Goal: Information Seeking & Learning: Learn about a topic

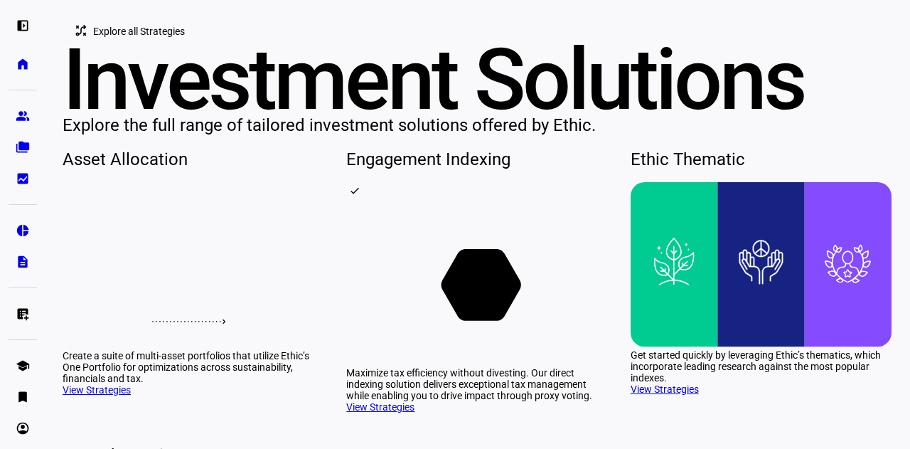
click at [137, 46] on span "Explore all Strategies" at bounding box center [139, 31] width 92 height 28
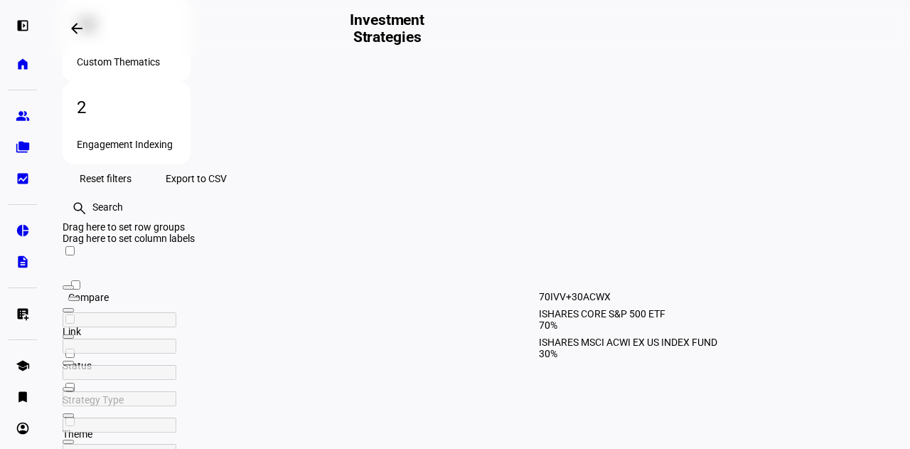
scroll to position [454, 0]
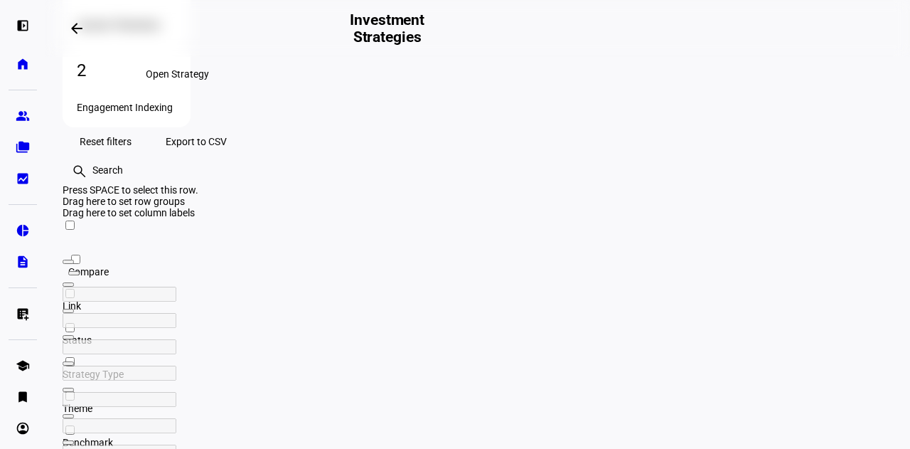
scroll to position [452, 0]
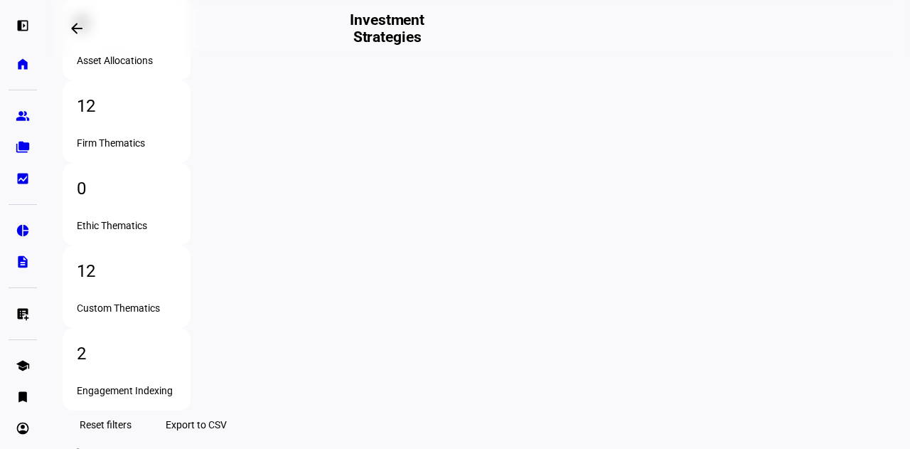
scroll to position [171, 0]
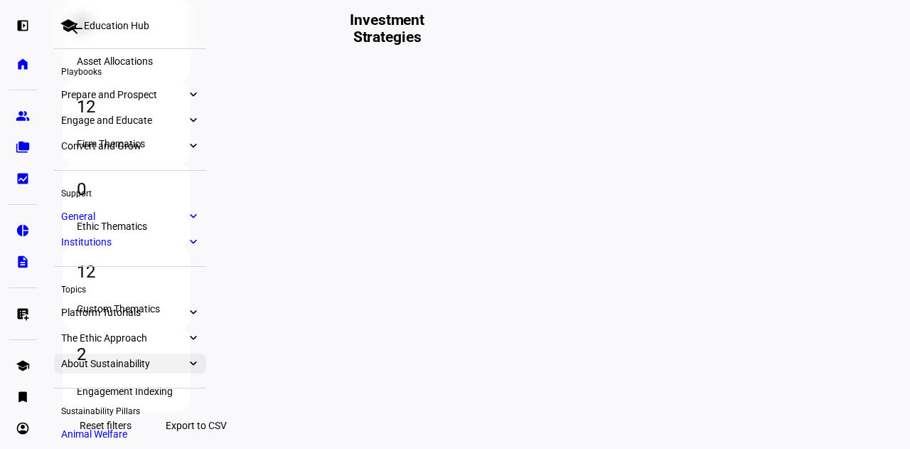
click at [117, 362] on span "About Sustainability" at bounding box center [123, 363] width 125 height 11
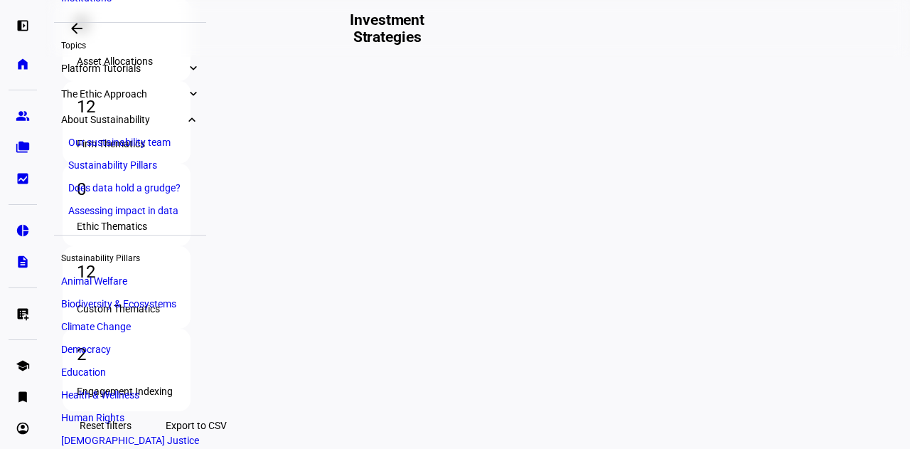
scroll to position [242, 0]
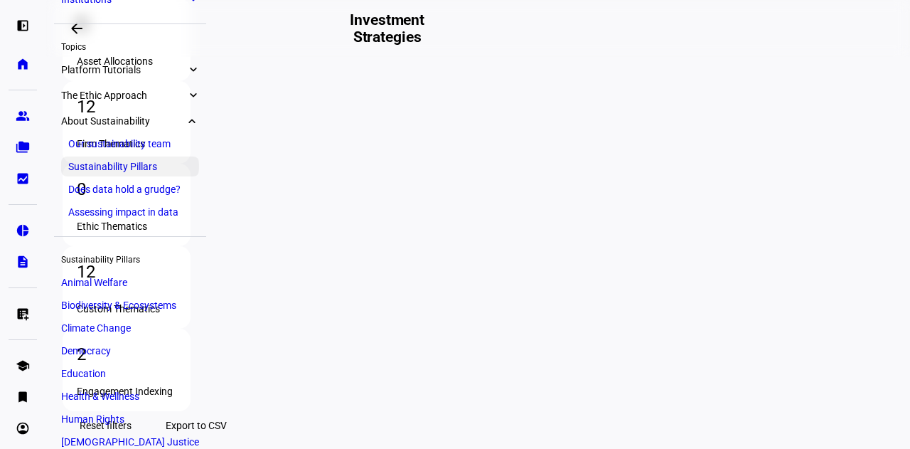
click at [102, 170] on link "Sustainability Pillars" at bounding box center [130, 166] width 138 height 20
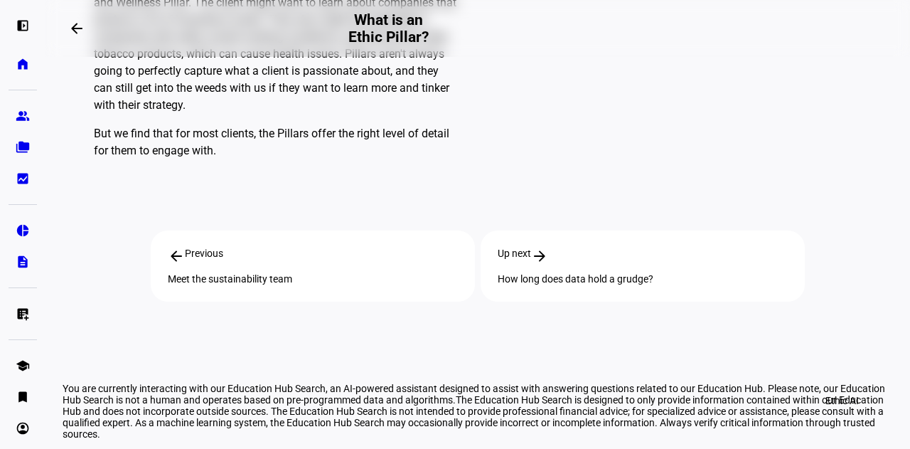
scroll to position [1509, 0]
click at [505, 247] on span "Up next" at bounding box center [514, 255] width 33 height 17
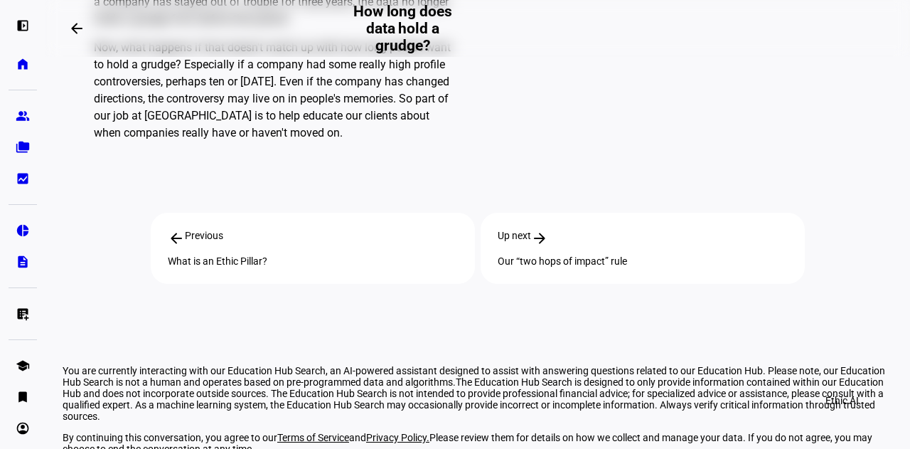
scroll to position [1658, 0]
click at [546, 266] on div "Our “two hops of impact” rule" at bounding box center [643, 260] width 290 height 11
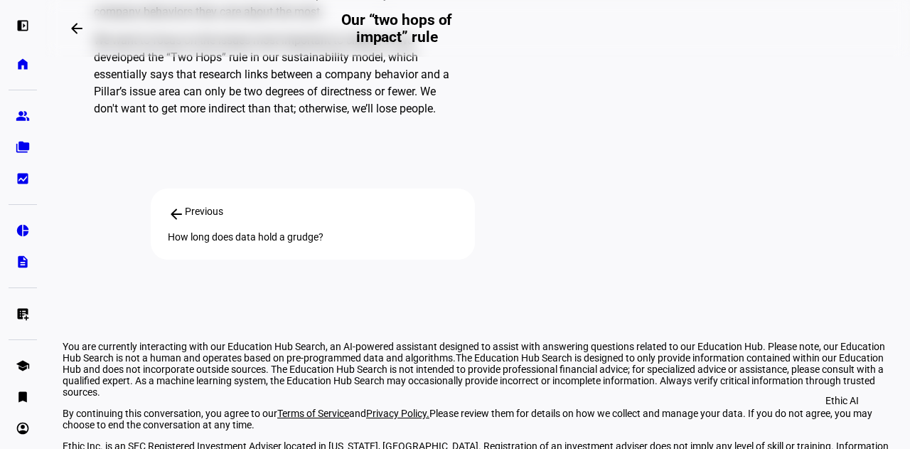
scroll to position [1638, 0]
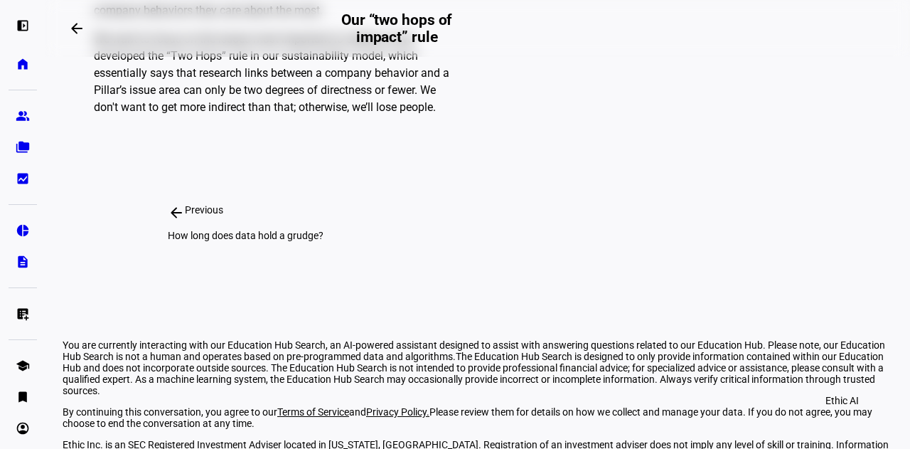
click at [263, 235] on div "arrow_back Previous How long does data hold a grudge?" at bounding box center [313, 222] width 324 height 71
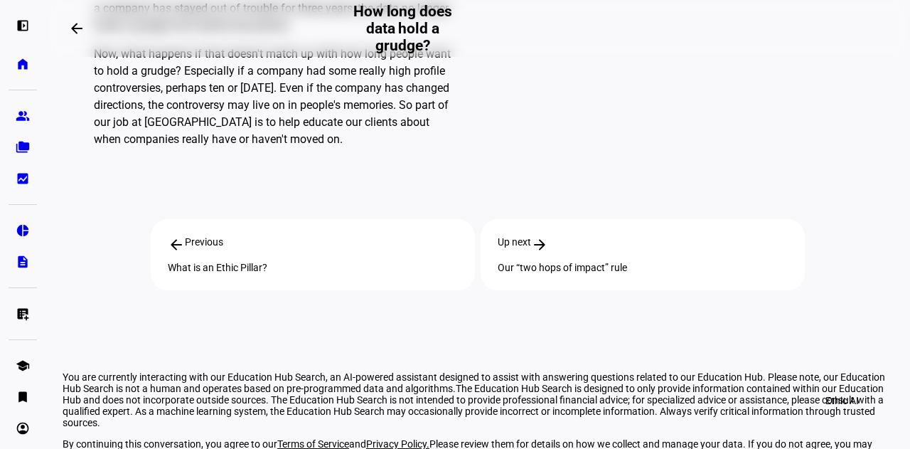
scroll to position [1766, 0]
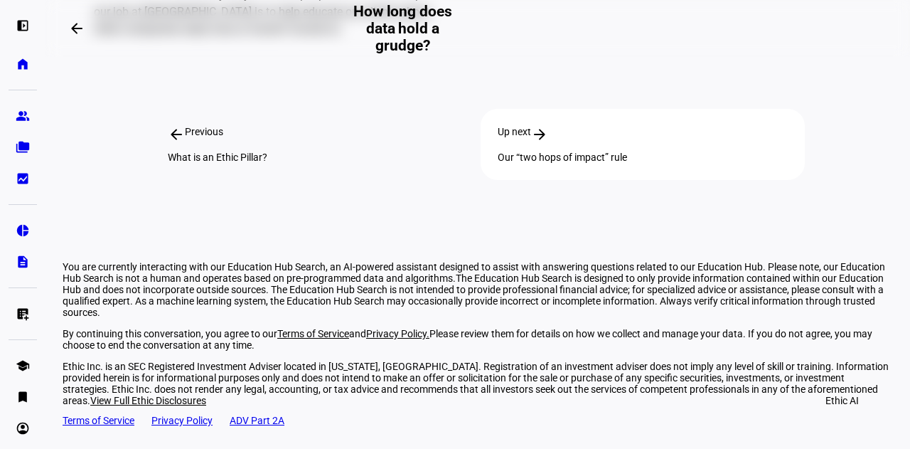
click at [279, 143] on div "arrow_back Previous" at bounding box center [313, 134] width 290 height 17
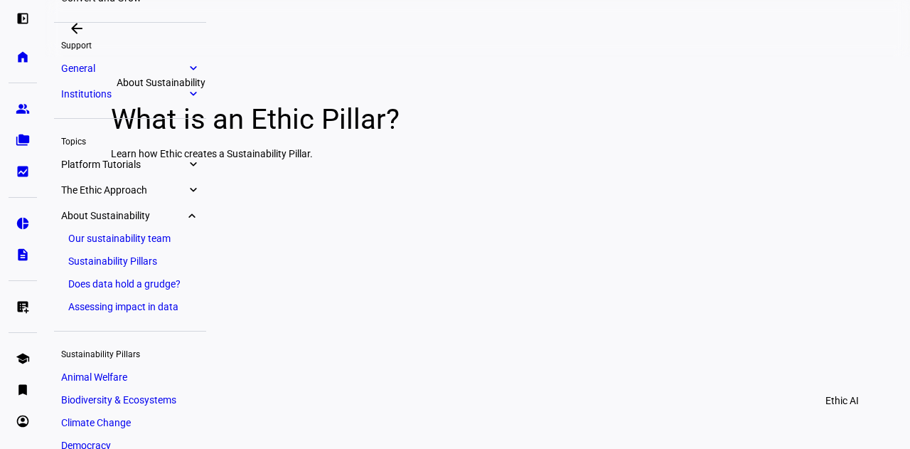
scroll to position [148, 0]
click at [144, 65] on span "General" at bounding box center [123, 68] width 125 height 11
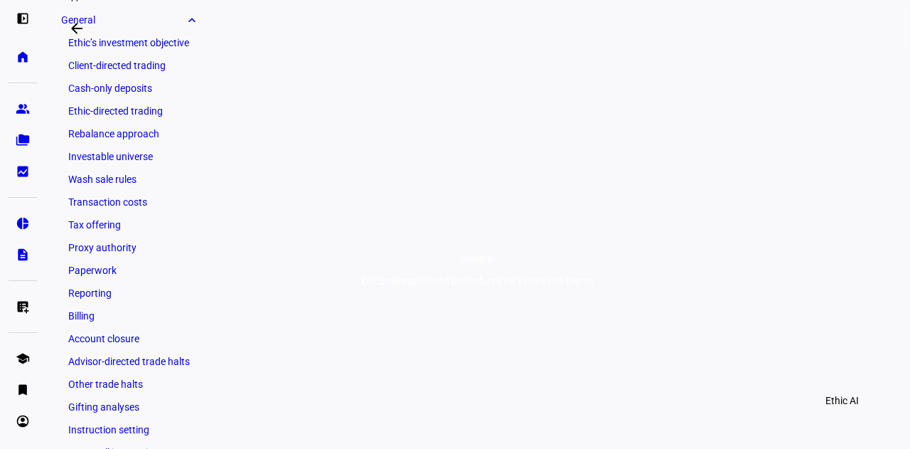
scroll to position [199, 0]
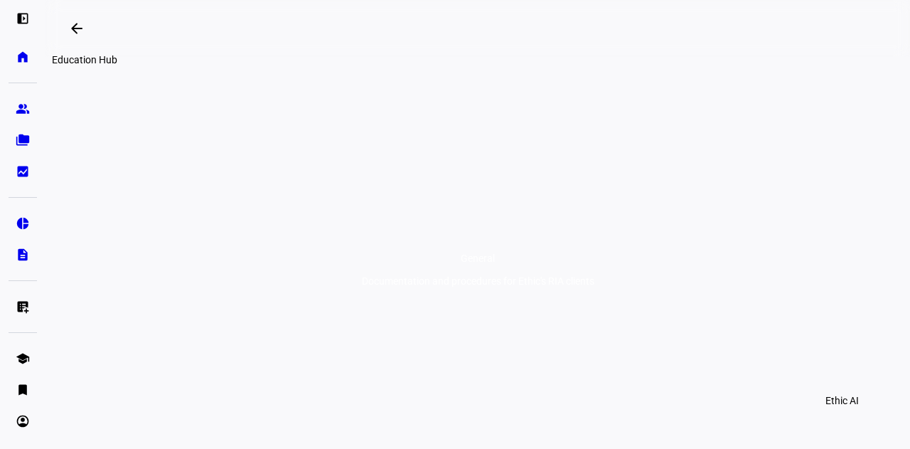
click at [85, 31] on mat-icon "arrow_backwards" at bounding box center [76, 28] width 17 height 17
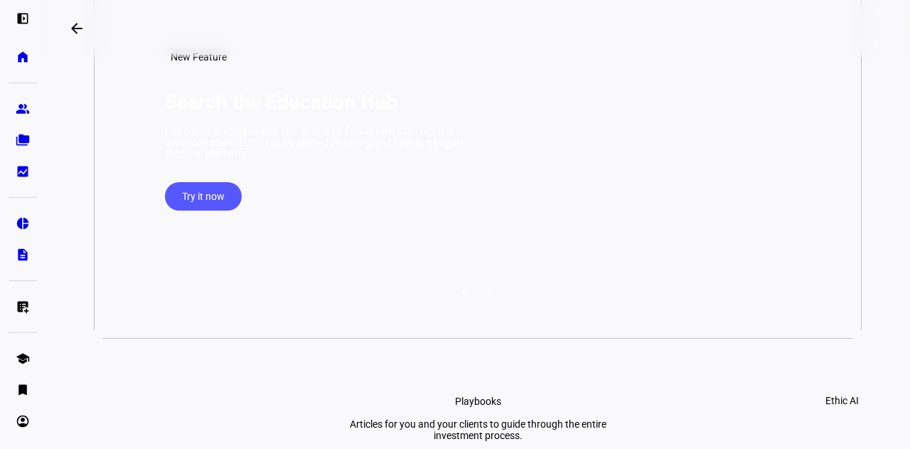
scroll to position [159, 0]
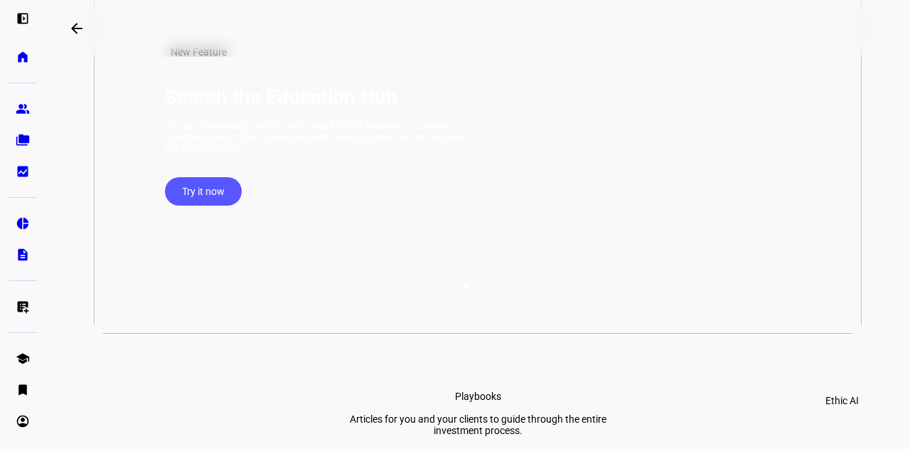
click at [195, 206] on span "Try it now" at bounding box center [203, 191] width 43 height 28
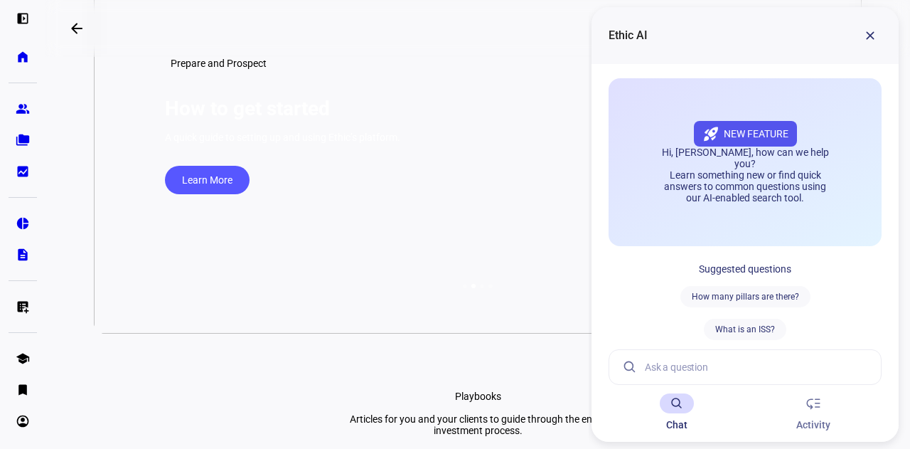
scroll to position [0, 0]
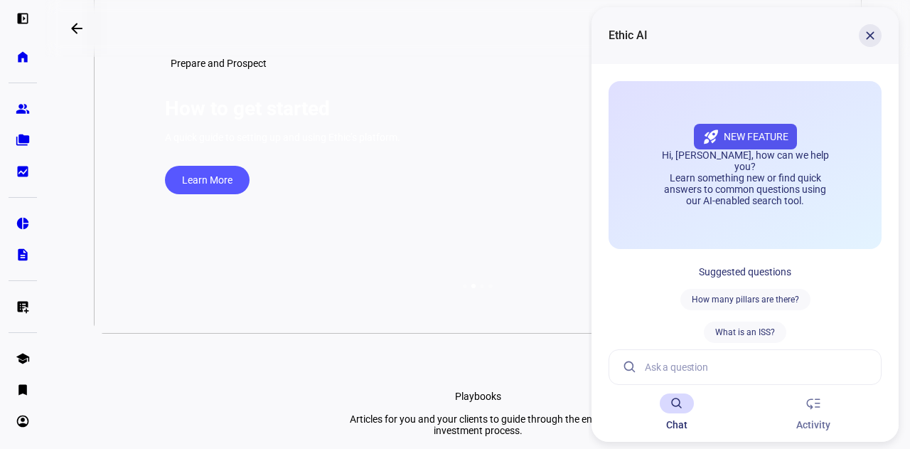
click at [875, 42] on span at bounding box center [870, 35] width 34 height 34
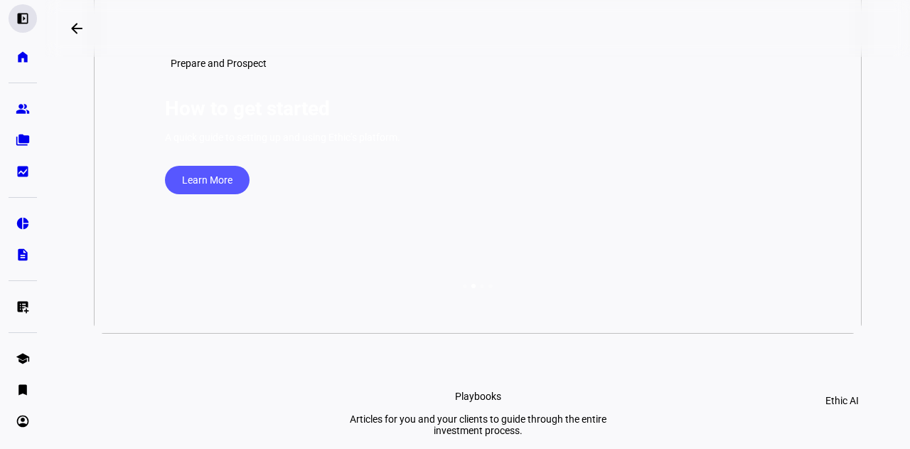
click at [32, 16] on div "left_panel_open" at bounding box center [23, 18] width 28 height 28
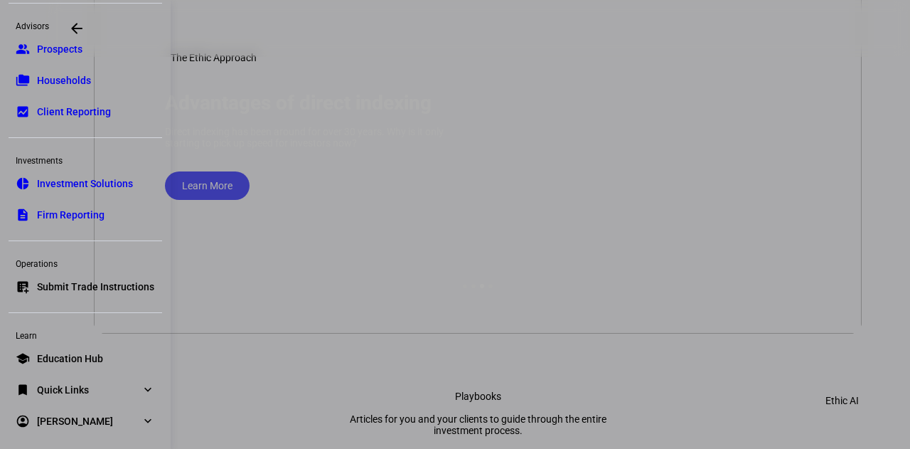
scroll to position [87, 0]
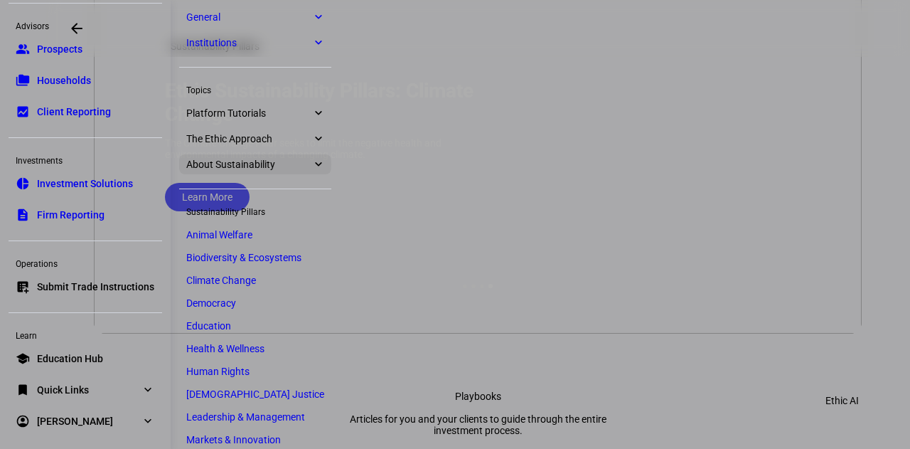
click at [286, 162] on span "About Sustainability" at bounding box center [248, 164] width 125 height 11
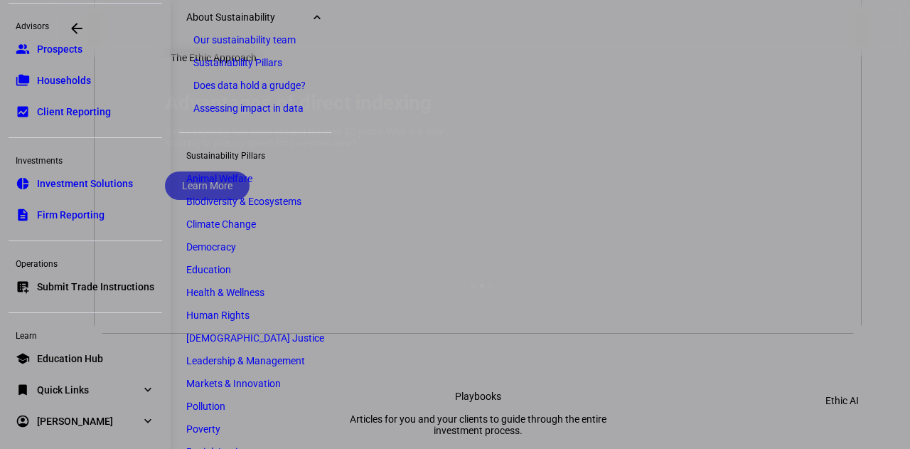
scroll to position [347, 0]
click at [240, 181] on span "Animal Welfare" at bounding box center [219, 177] width 66 height 11
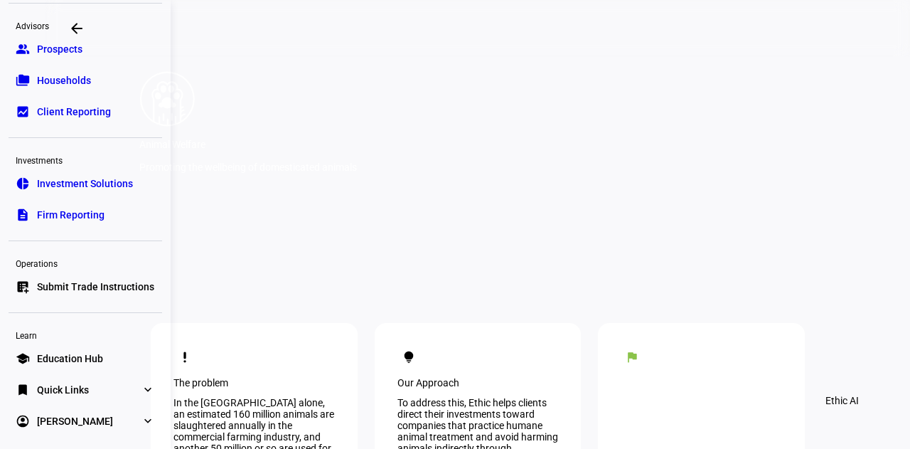
scroll to position [153, 0]
click at [235, 20] on div "arrow_backwards" at bounding box center [201, 28] width 277 height 28
click at [69, 52] on span "Prospects" at bounding box center [60, 49] width 46 height 14
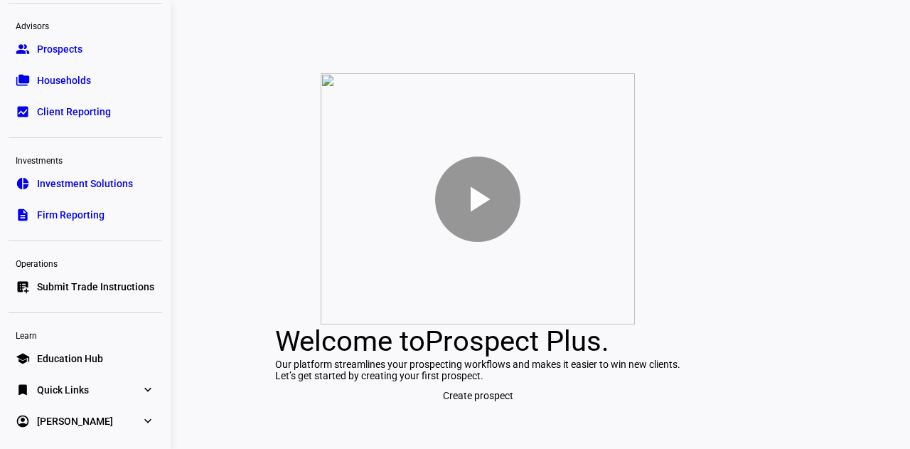
click at [506, 159] on div at bounding box center [477, 198] width 85 height 85
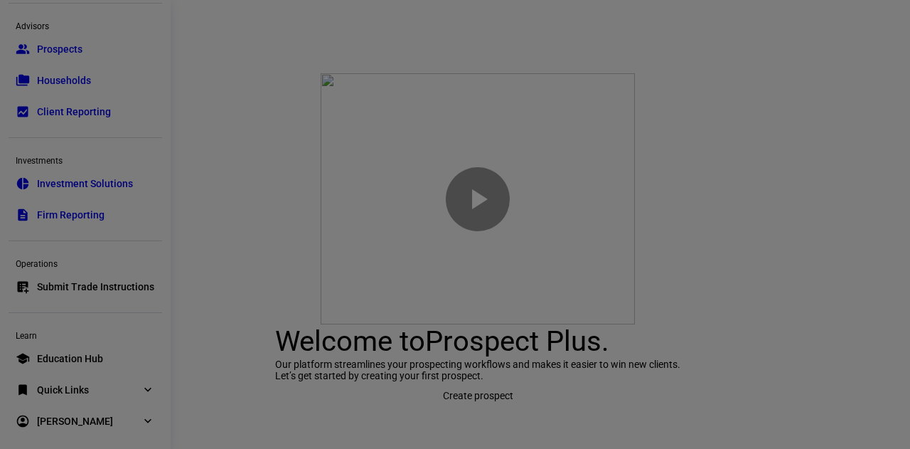
click at [864, 119] on div at bounding box center [455, 224] width 910 height 449
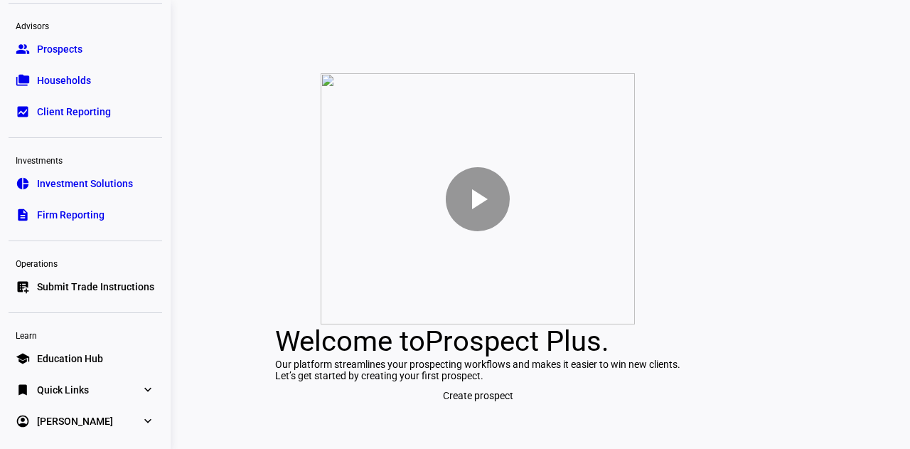
click at [468, 370] on div "Our platform streamlines your prospecting workflows and makes it easier to win …" at bounding box center [477, 363] width 405 height 11
click at [543, 324] on span "Prospect Plus" at bounding box center [513, 340] width 176 height 33
click at [720, 179] on div "play_arrow Welcome to Prospect Plus . Our platform streamlines your prospecting…" at bounding box center [478, 241] width 865 height 415
click at [720, 161] on div "play_arrow Welcome to Prospect Plus . Our platform streamlines your prospecting…" at bounding box center [478, 241] width 865 height 415
click at [58, 83] on span "Households" at bounding box center [64, 80] width 54 height 14
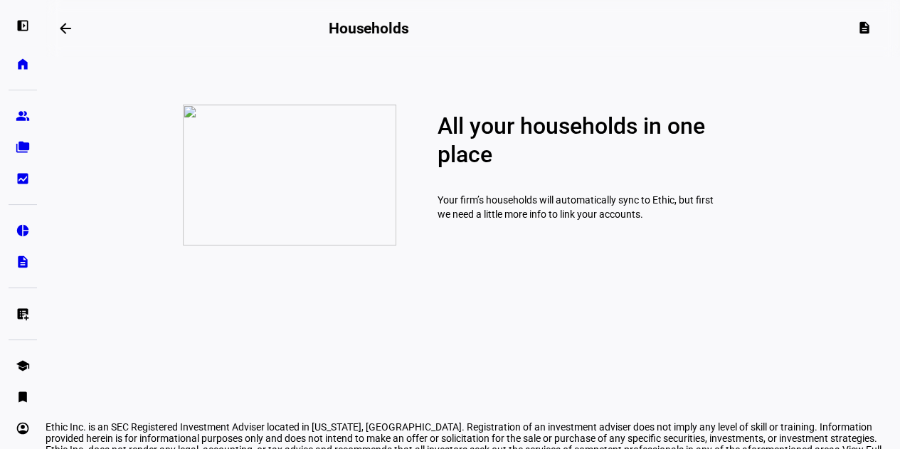
click at [65, 112] on mat-card "All your households in one place Your firm’s households will automatically sync…" at bounding box center [473, 175] width 854 height 164
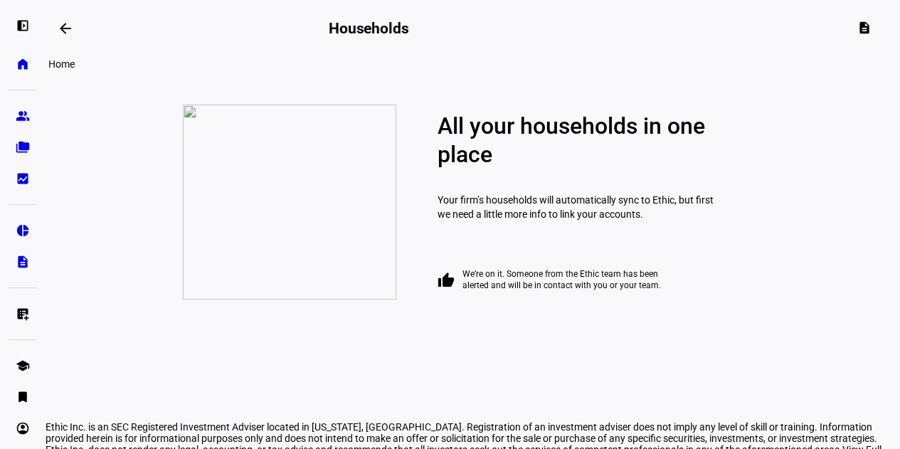
click at [11, 60] on link "home Home" at bounding box center [23, 64] width 28 height 28
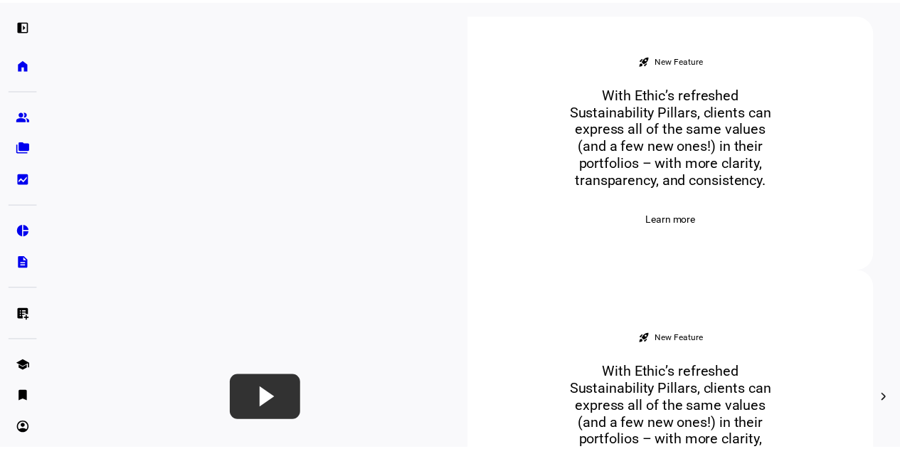
scroll to position [568, 0]
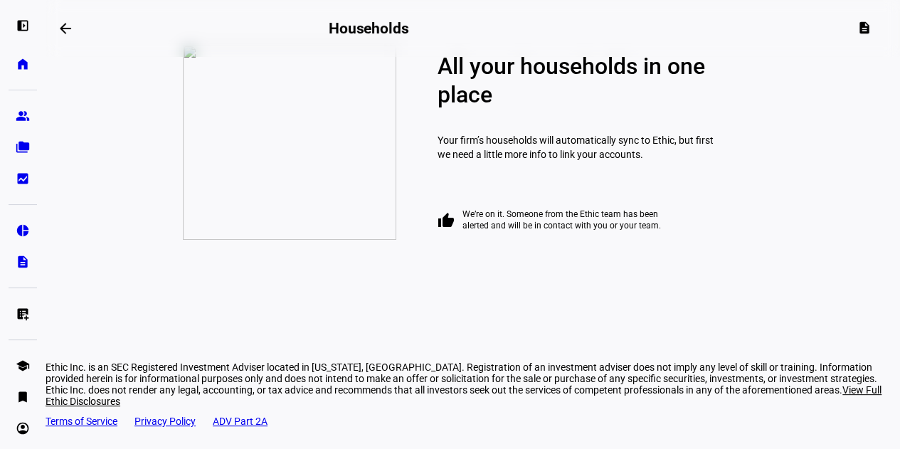
scroll to position [60, 0]
click at [26, 234] on eth-mat-symbol "pie_chart" at bounding box center [23, 230] width 14 height 14
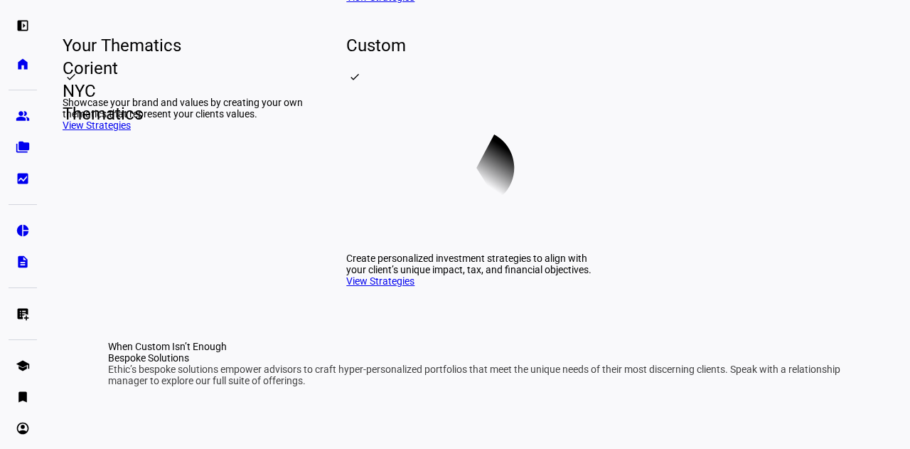
scroll to position [409, 0]
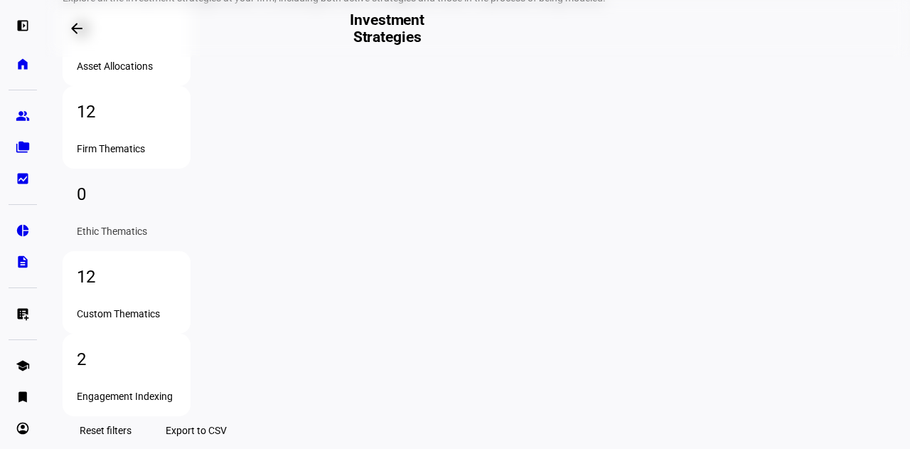
scroll to position [168, 0]
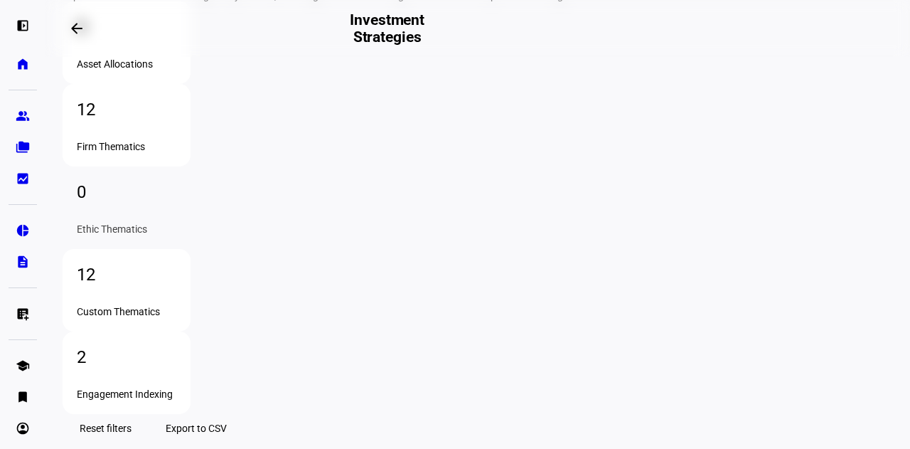
click at [176, 263] on div "12" at bounding box center [127, 274] width 100 height 23
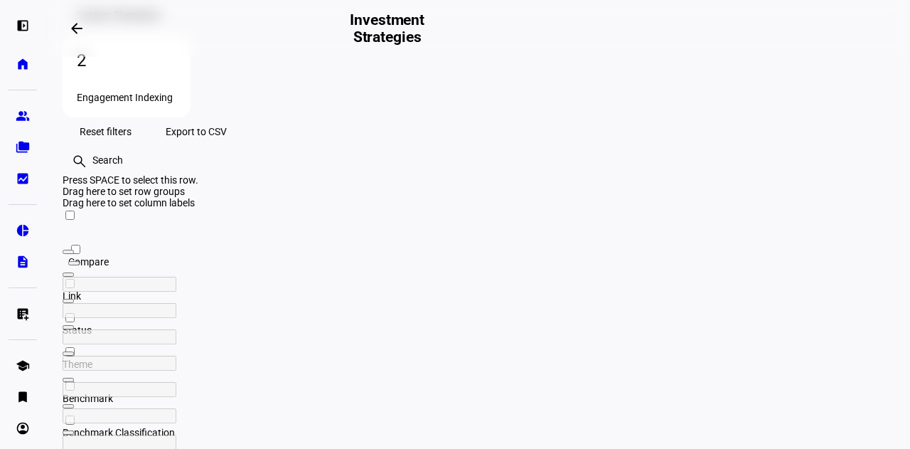
scroll to position [466, 0]
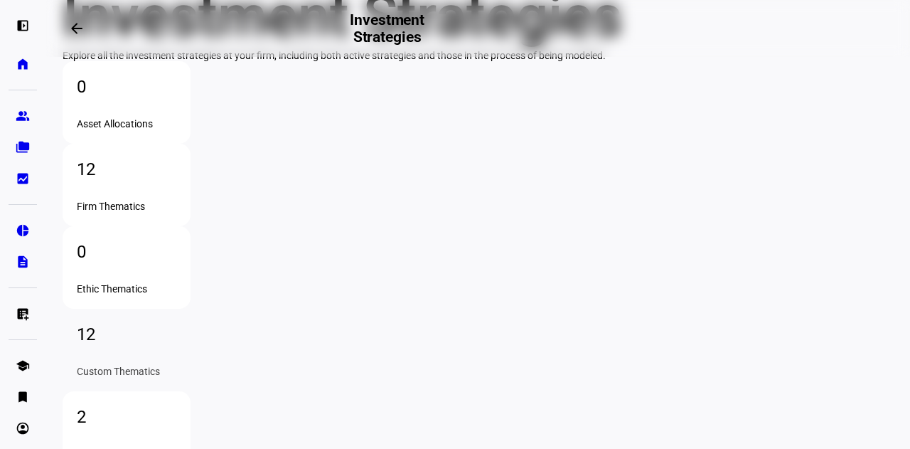
scroll to position [110, 0]
drag, startPoint x: 632, startPoint y: 213, endPoint x: 555, endPoint y: 169, distance: 89.2
